Goal: Use online tool/utility

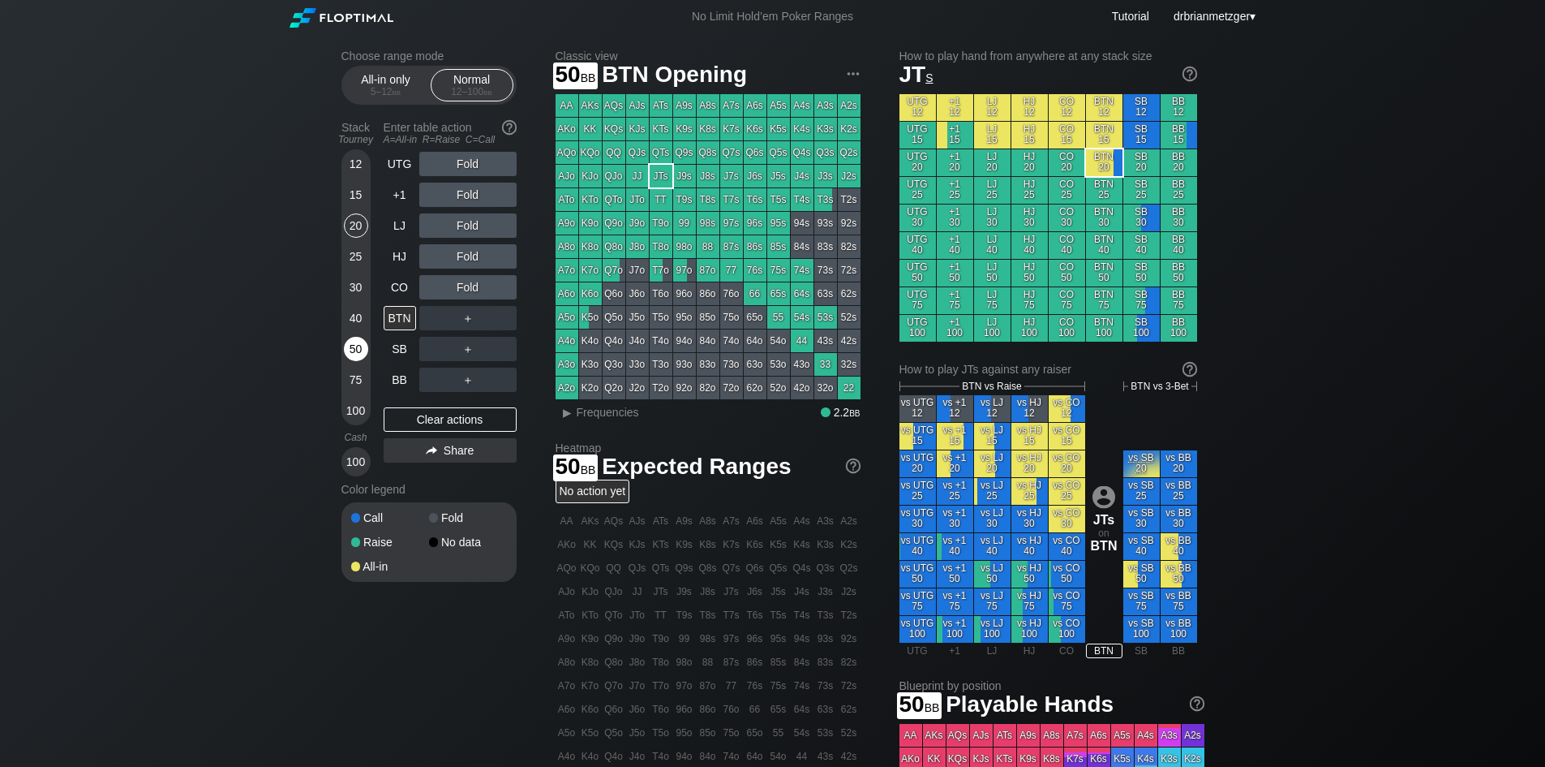
click at [353, 338] on div "50" at bounding box center [356, 349] width 24 height 24
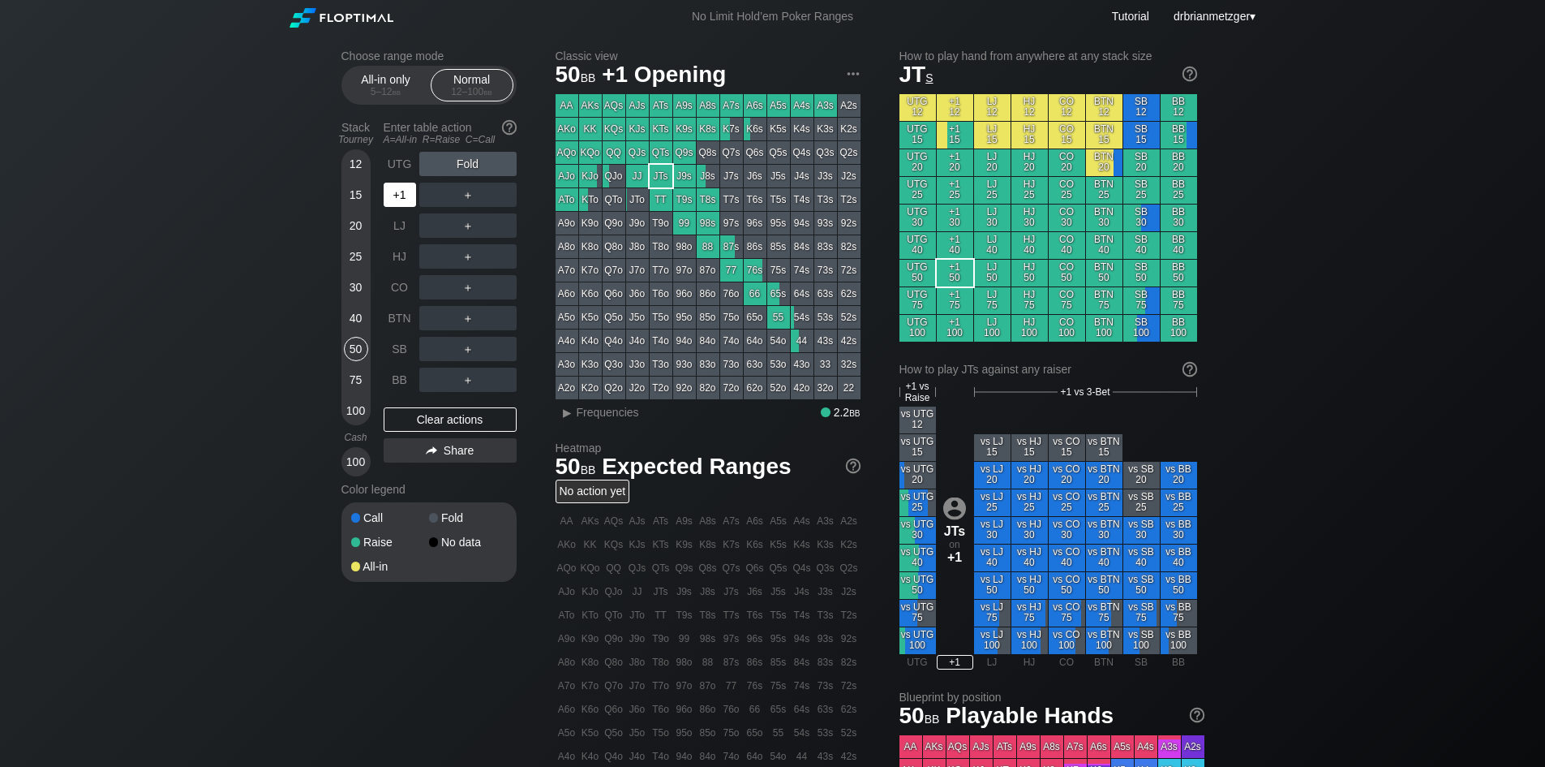
click at [402, 194] on div "+1" at bounding box center [400, 195] width 32 height 24
click at [471, 191] on div "R ✕" at bounding box center [468, 195] width 32 height 24
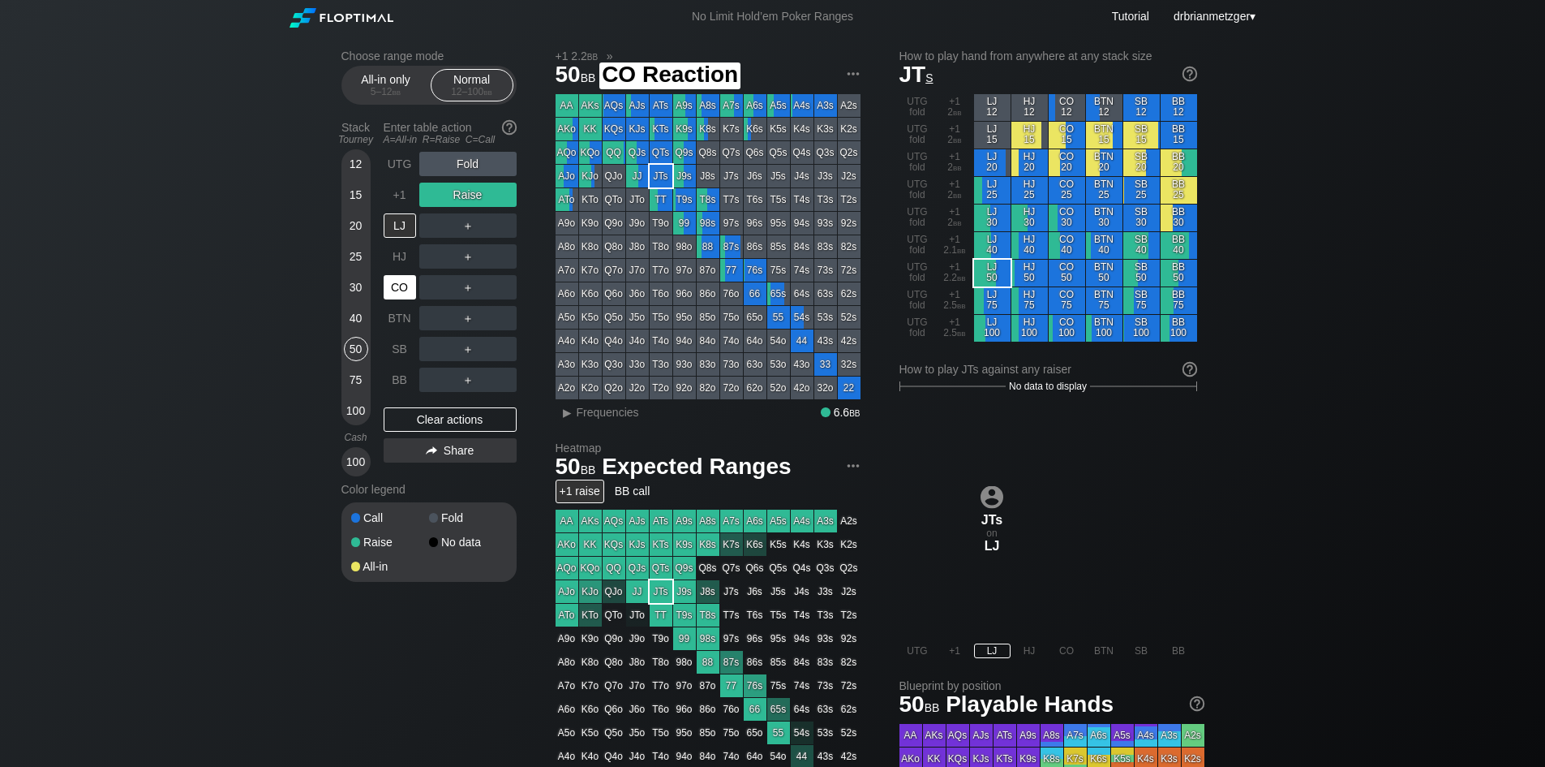
click at [396, 296] on div "CO" at bounding box center [400, 287] width 32 height 24
